Goal: Obtain resource: Download file/media

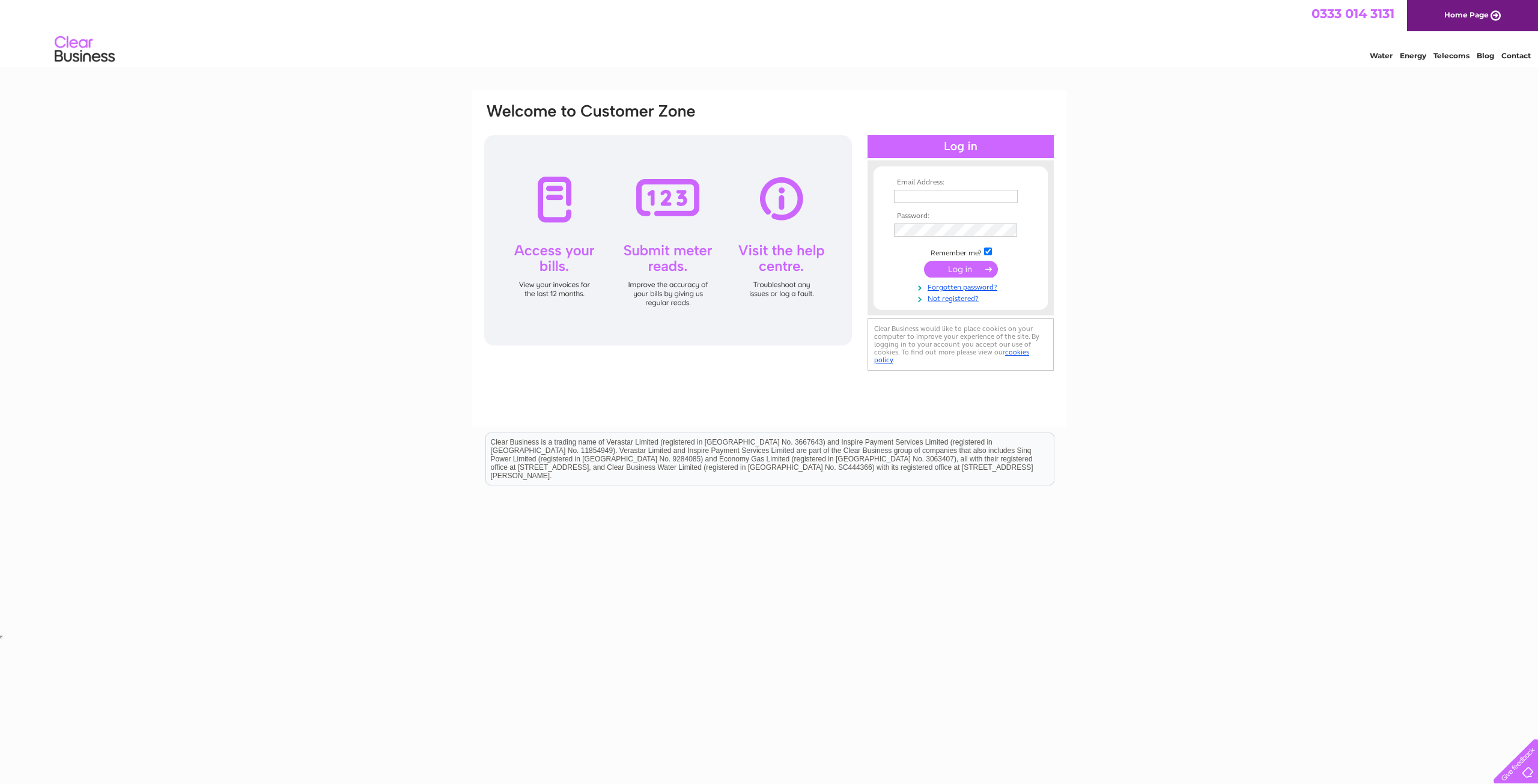
click at [931, 197] on input "text" at bounding box center [955, 196] width 124 height 13
type input "[EMAIL_ADDRESS][DOMAIN_NAME]"
click at [972, 273] on input "submit" at bounding box center [960, 271] width 74 height 17
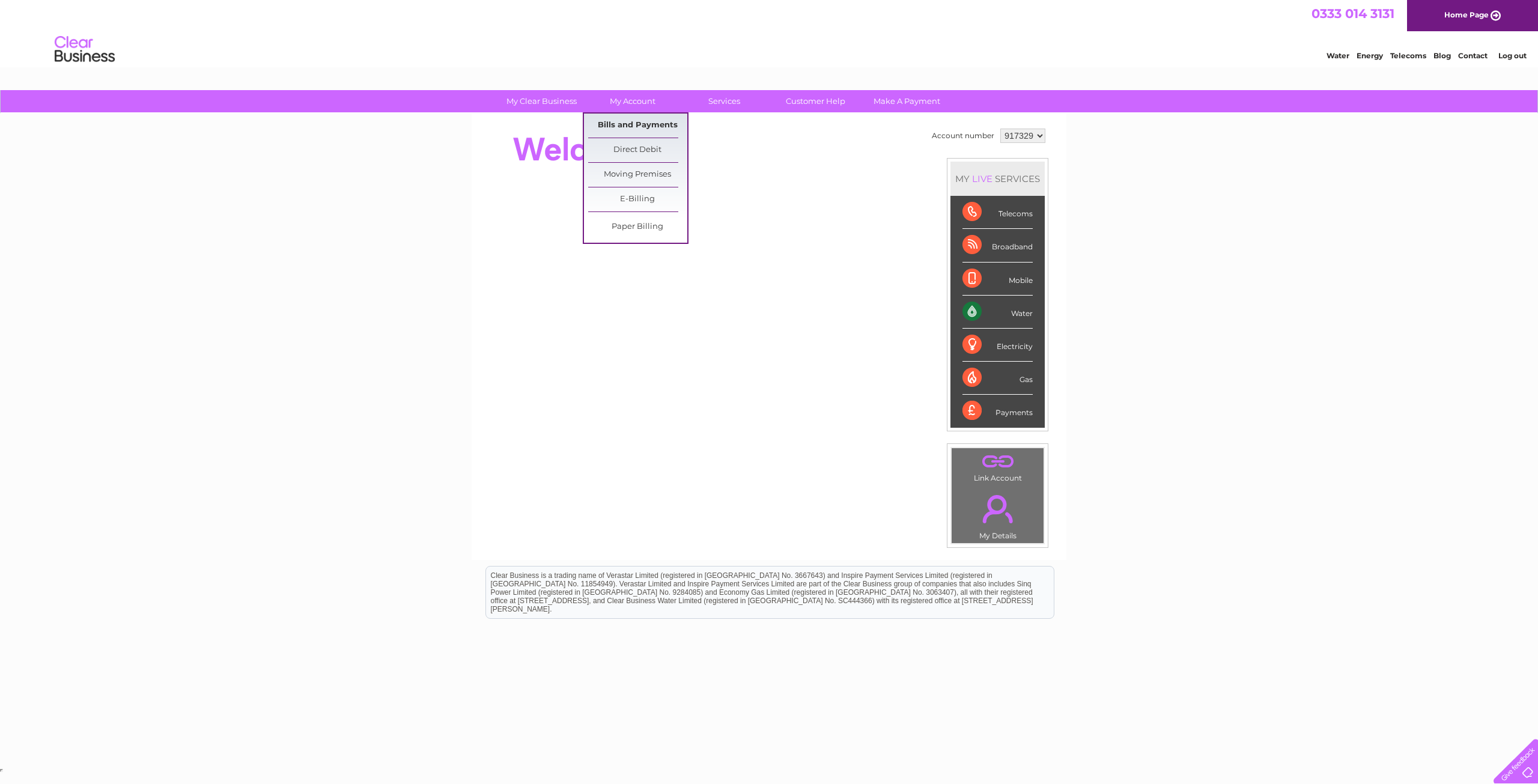
click at [643, 124] on link "Bills and Payments" at bounding box center [638, 126] width 99 height 24
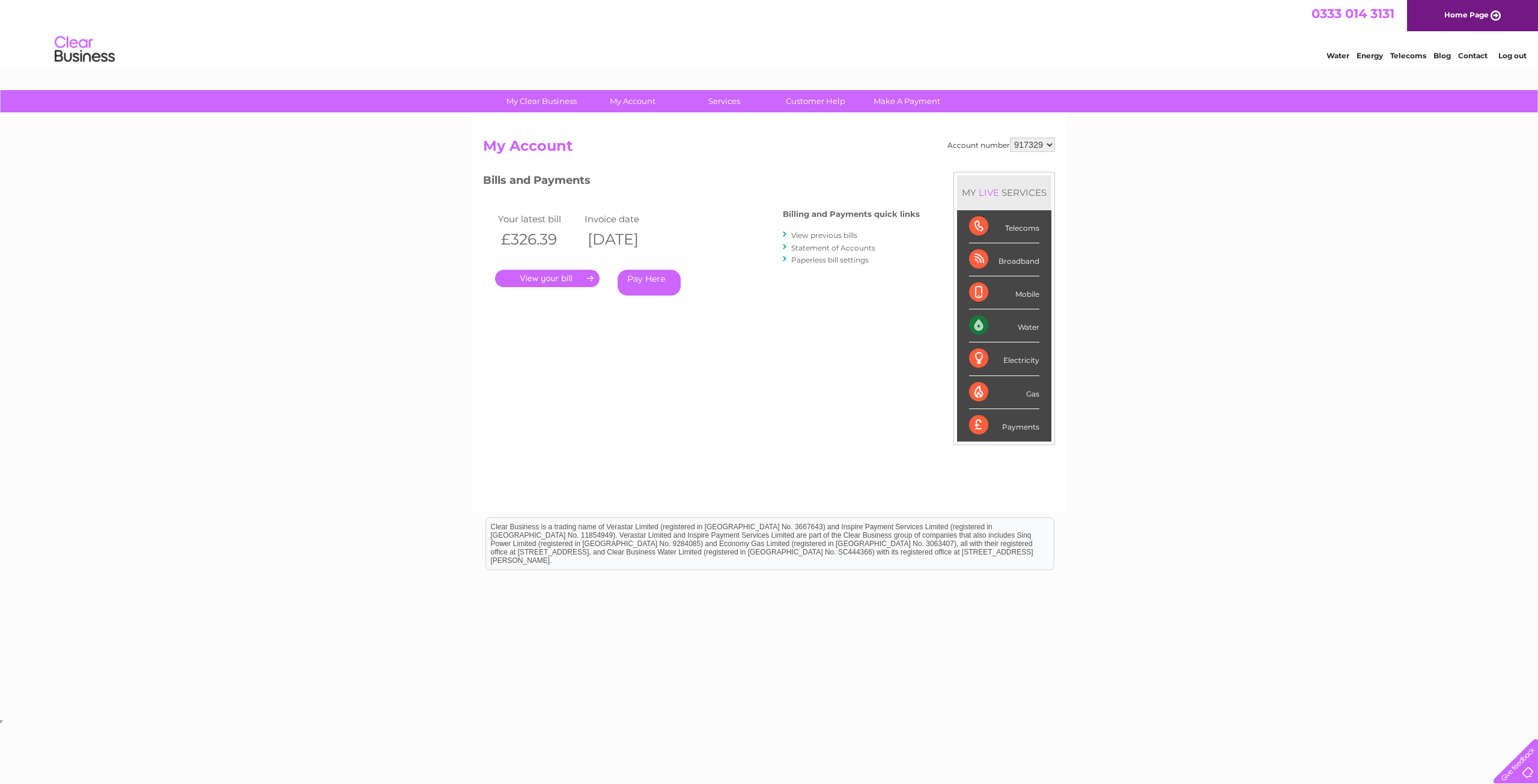
click at [831, 235] on link "View previous bills" at bounding box center [824, 235] width 66 height 9
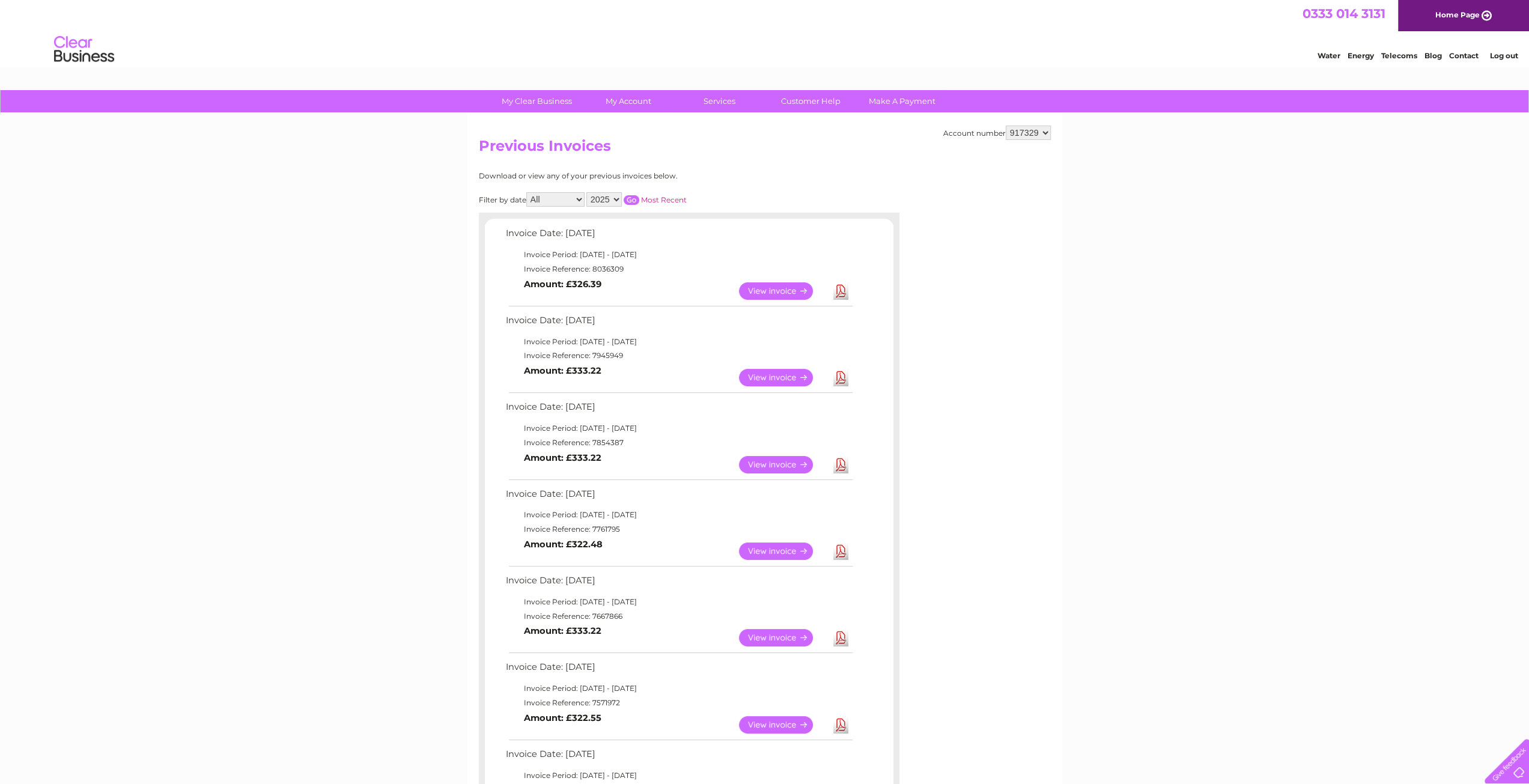
click at [841, 375] on link "Download" at bounding box center [840, 377] width 15 height 17
